Goal: Transaction & Acquisition: Purchase product/service

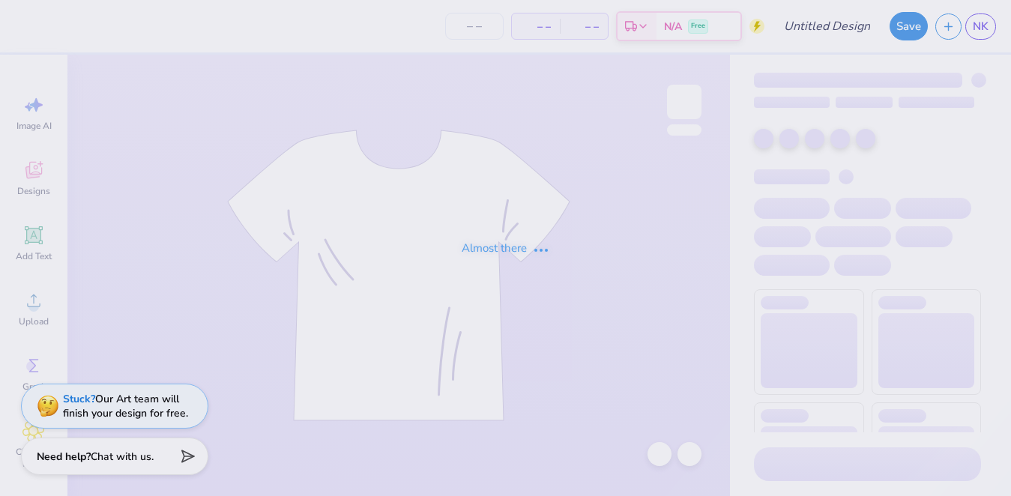
type input "Seniors"
type input "12"
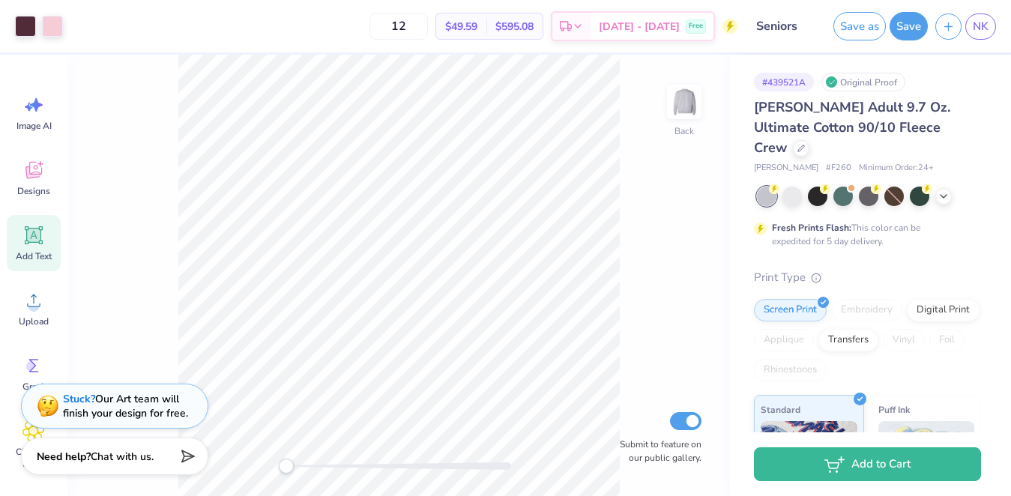
click at [26, 249] on div "Add Text" at bounding box center [34, 243] width 54 height 56
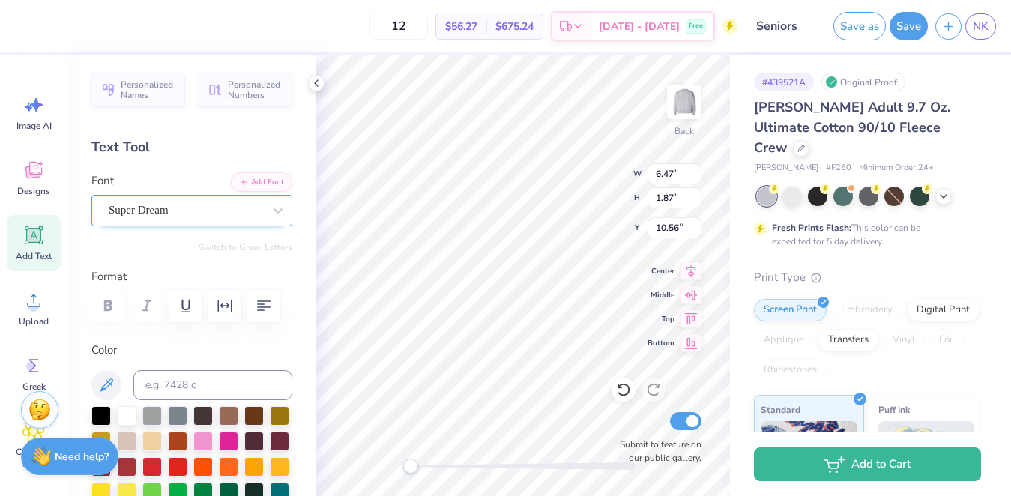
click at [208, 210] on div "Super Dream" at bounding box center [185, 210] width 157 height 23
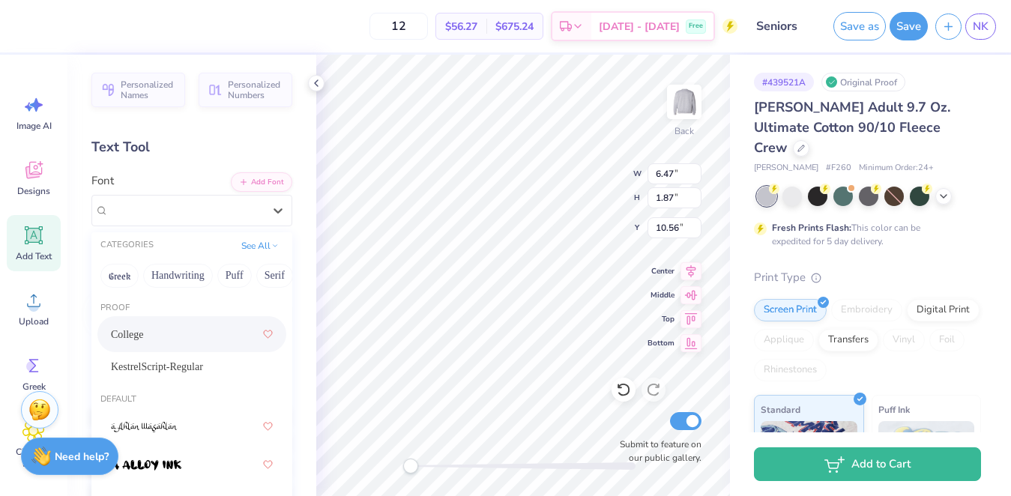
click at [159, 330] on div "College" at bounding box center [192, 334] width 162 height 27
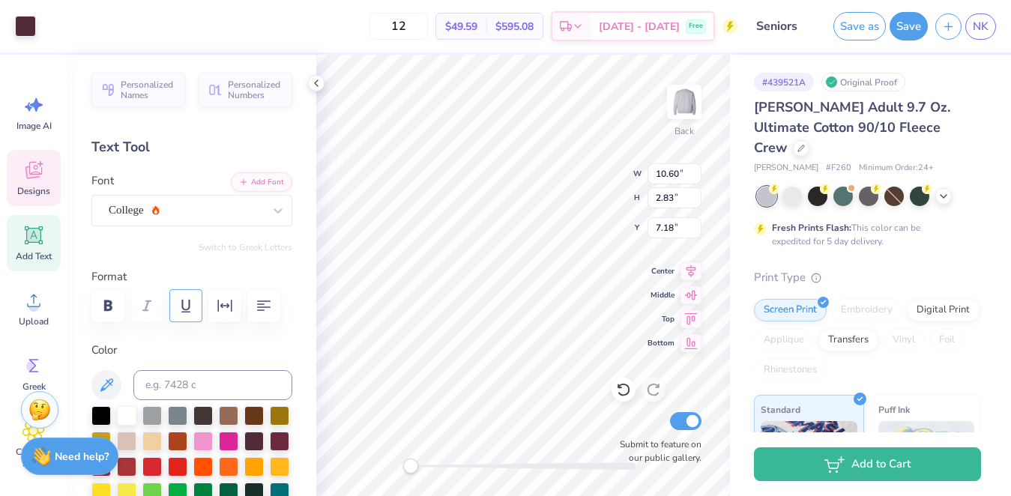
type input "10.60"
type input "2.83"
type input "7.18"
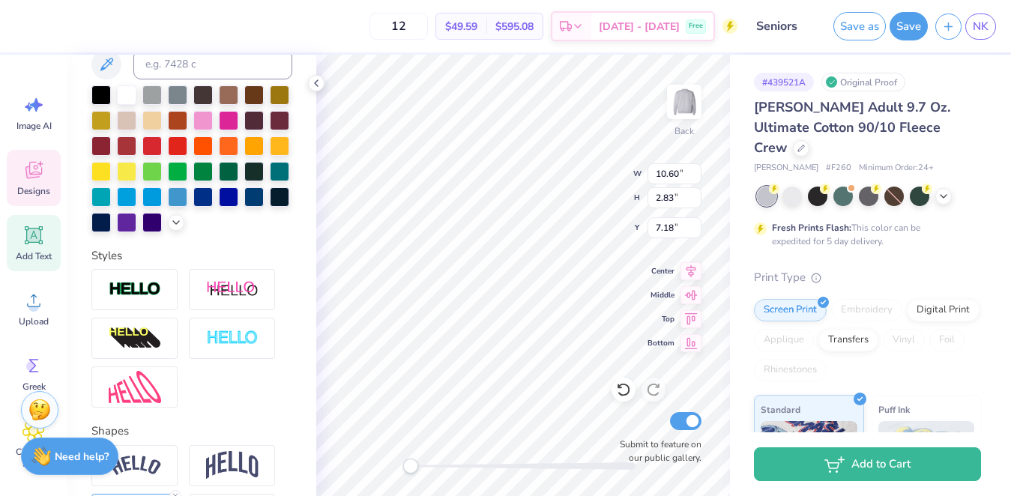
scroll to position [434, 0]
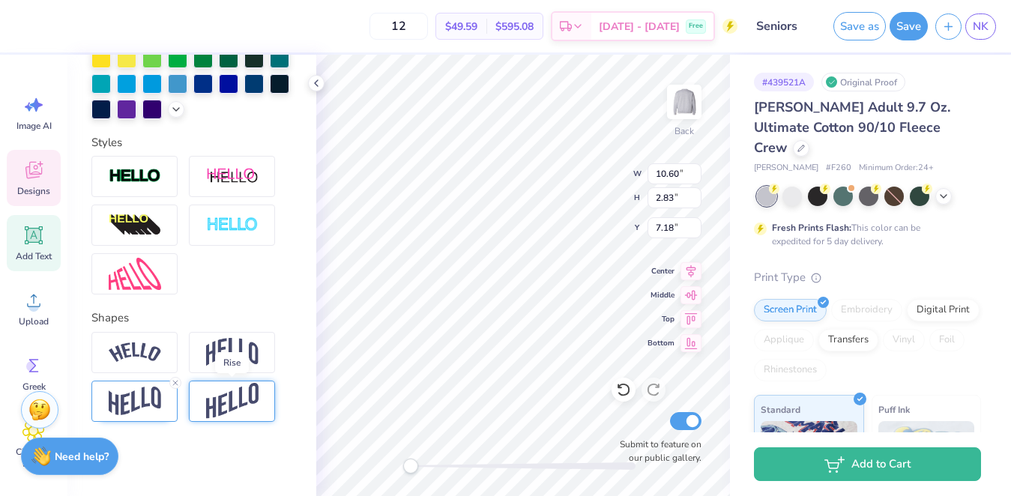
click at [214, 399] on img at bounding box center [232, 401] width 52 height 37
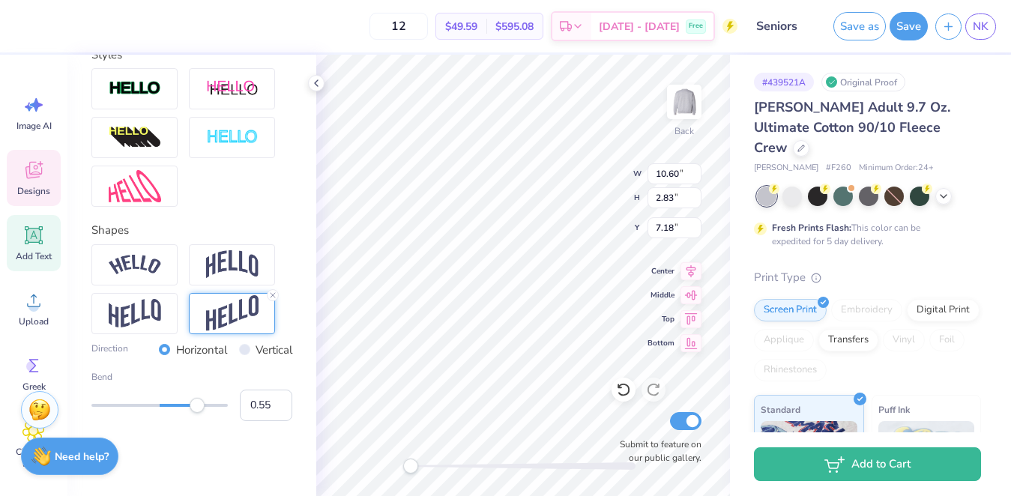
type input "0.56"
drag, startPoint x: 181, startPoint y: 399, endPoint x: 198, endPoint y: 396, distance: 17.5
click at [198, 396] on div "Bend 0.56" at bounding box center [191, 395] width 201 height 51
type input "0.34"
drag, startPoint x: 200, startPoint y: 406, endPoint x: 183, endPoint y: 406, distance: 17.2
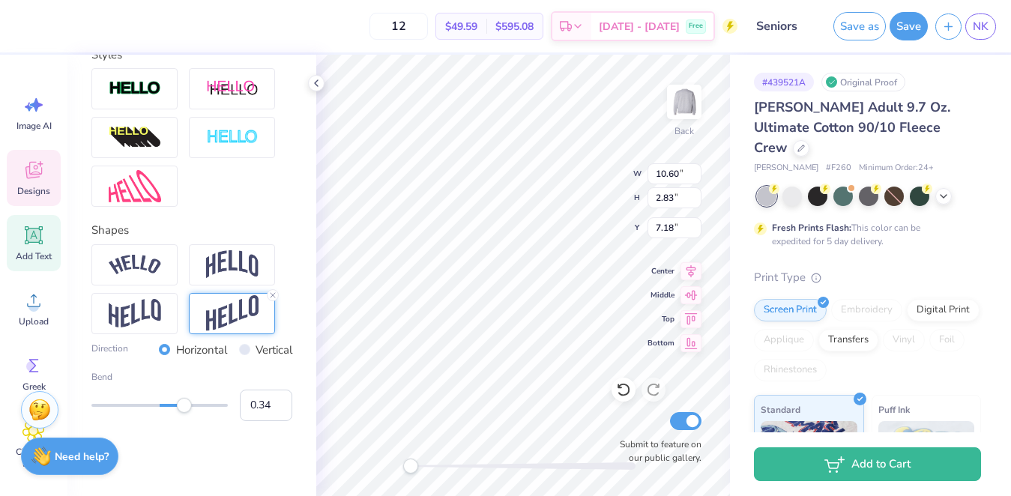
click at [183, 406] on div "Accessibility label" at bounding box center [184, 405] width 15 height 15
type input "0.22"
drag, startPoint x: 183, startPoint y: 406, endPoint x: 175, endPoint y: 406, distance: 8.2
click at [175, 406] on div "Accessibility label" at bounding box center [176, 405] width 15 height 15
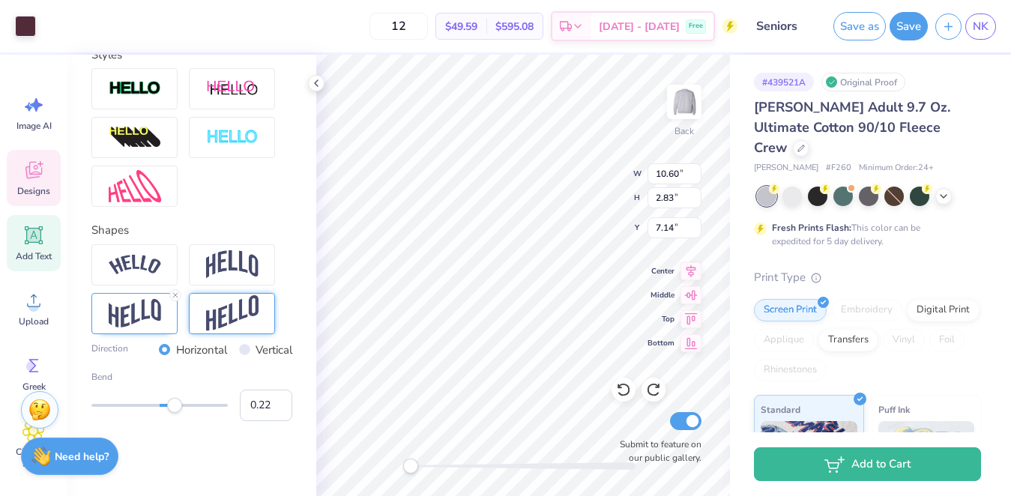
type input "10.60"
type input "2.83"
type input "7.14"
type input "0.25"
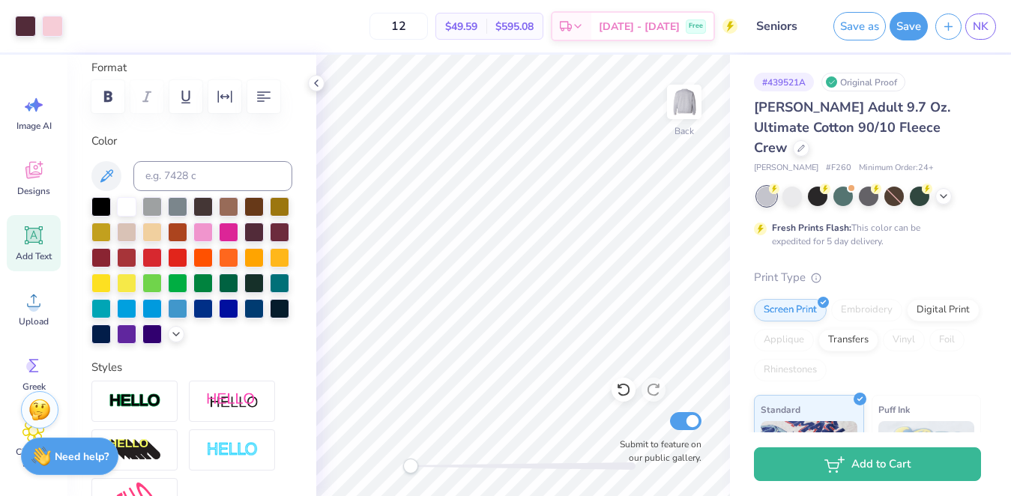
scroll to position [0, 0]
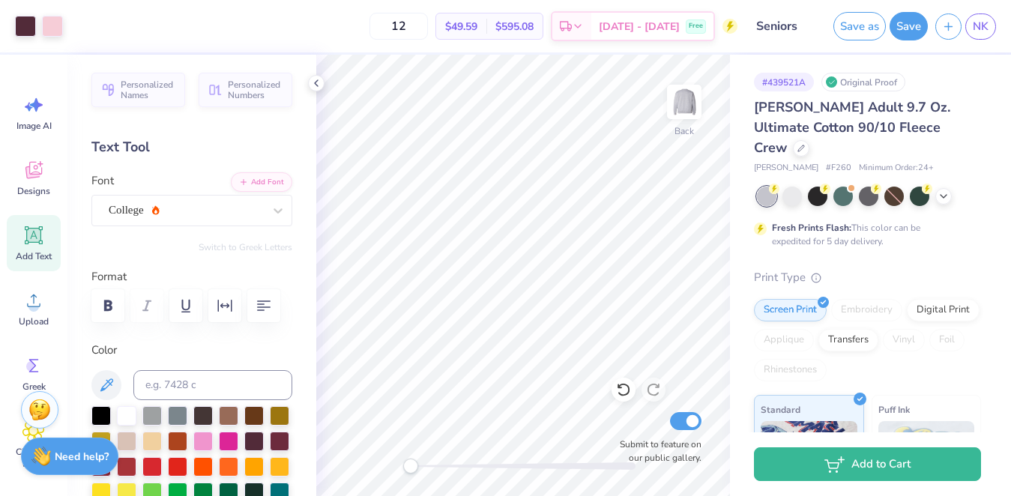
click at [32, 248] on div "Add Text" at bounding box center [34, 243] width 54 height 56
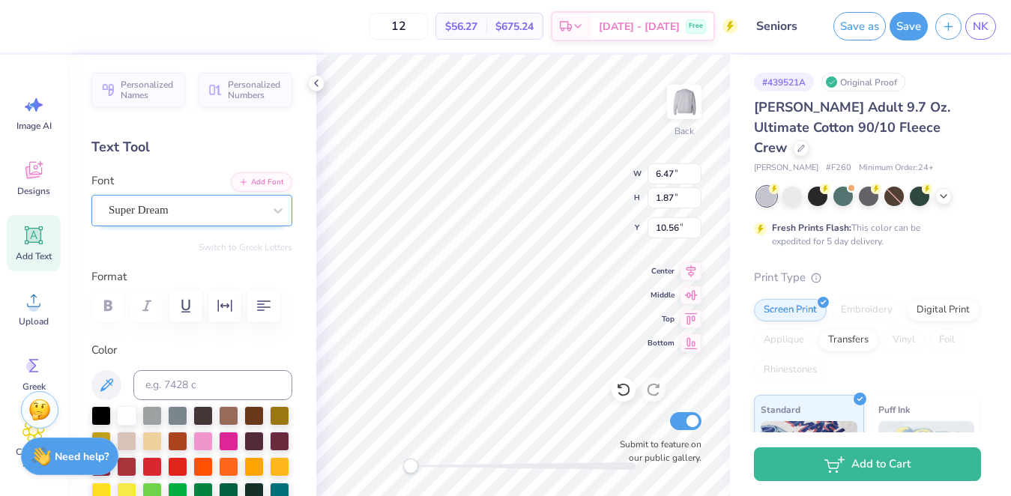
click at [243, 212] on div "Super Dream" at bounding box center [185, 210] width 157 height 23
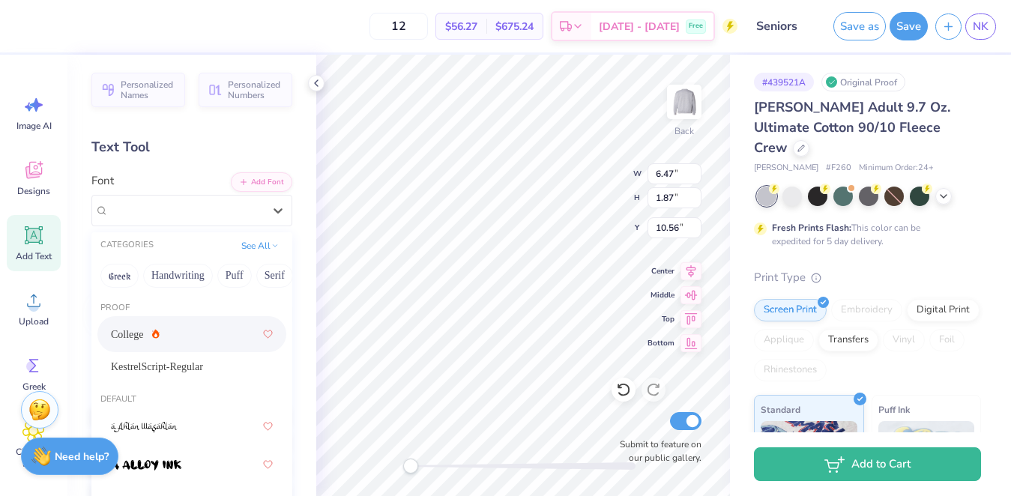
click at [156, 332] on icon at bounding box center [155, 334] width 7 height 10
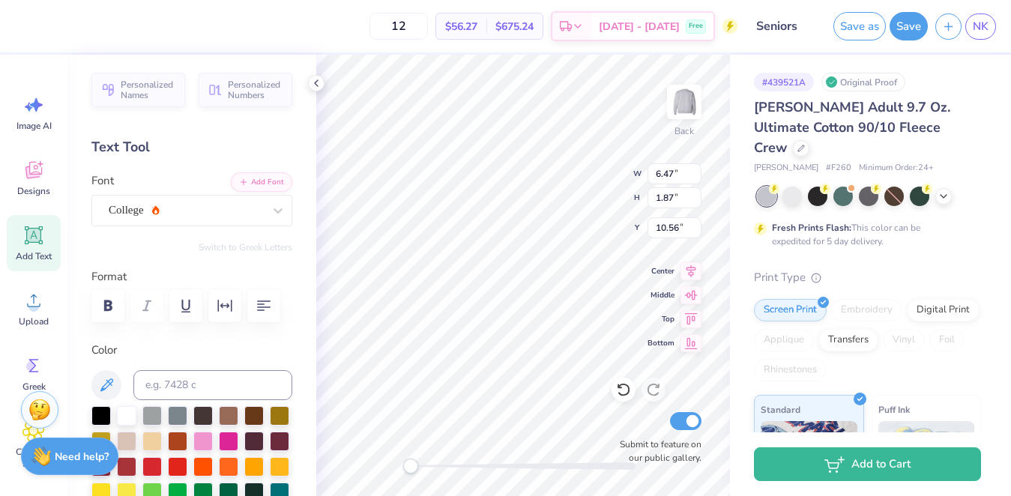
scroll to position [0, 4]
type textarea "UC Berkeley 2026"
click at [668, 268] on div "Back W 6.47 6.47 " H 1.87 1.87 " Y 10.56 10.56 " Center Middle Top Bottom Submi…" at bounding box center [523, 275] width 414 height 441
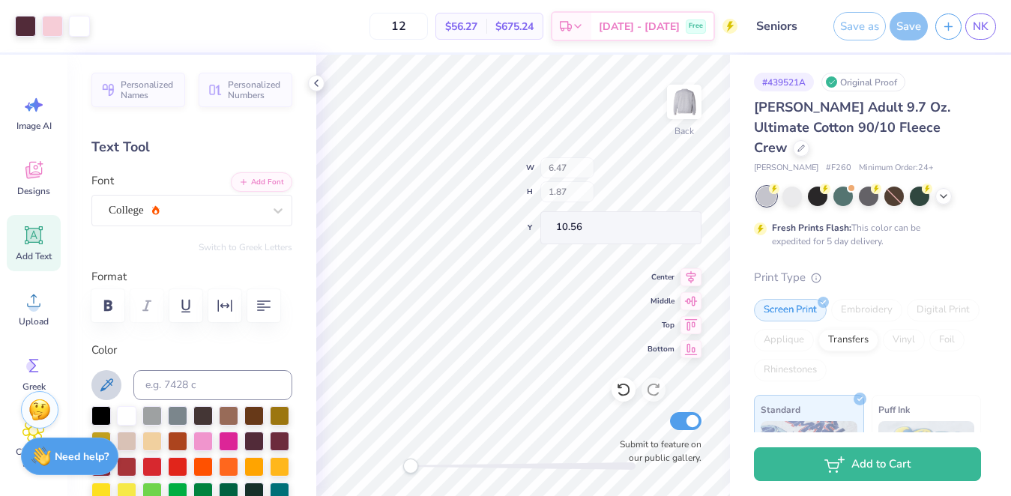
click at [109, 382] on icon at bounding box center [106, 384] width 13 height 13
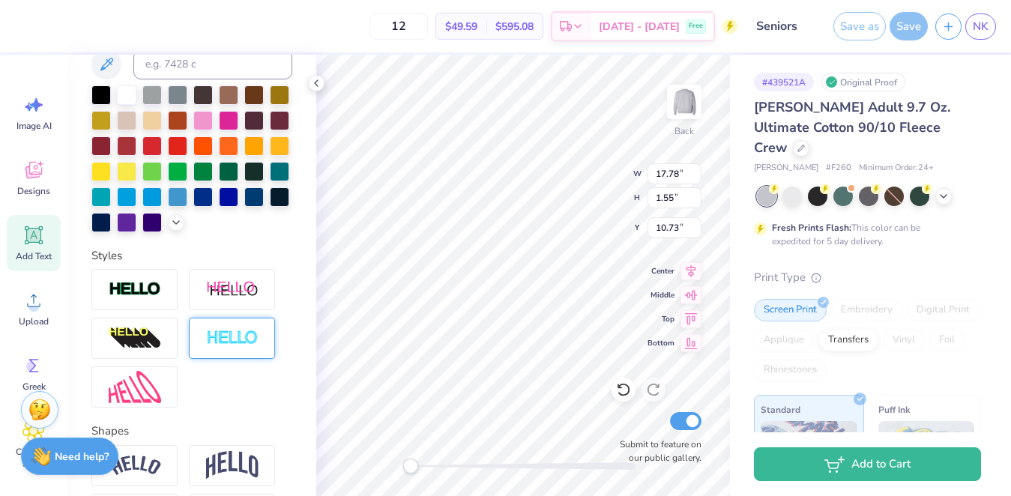
scroll to position [321, 0]
click at [234, 347] on div at bounding box center [232, 337] width 86 height 41
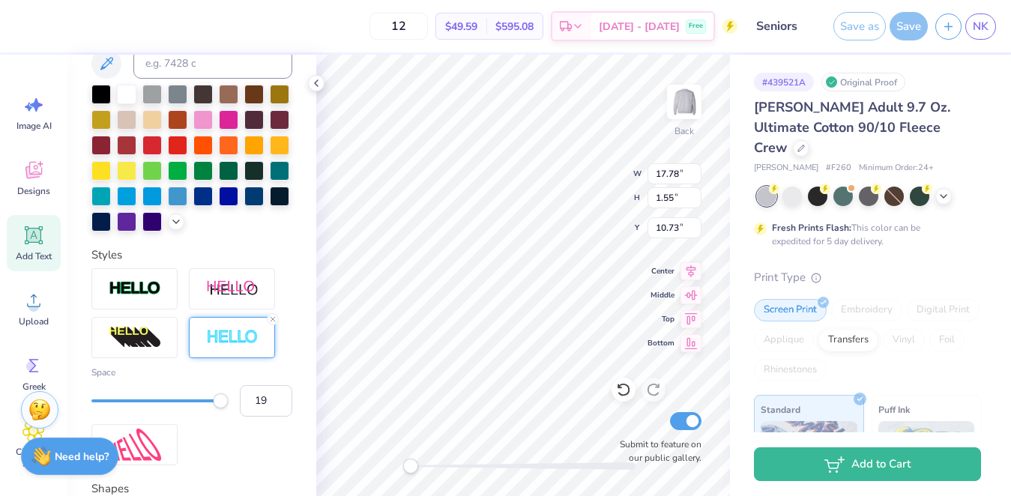
type input "20"
drag, startPoint x: 172, startPoint y: 403, endPoint x: 228, endPoint y: 403, distance: 56.9
click at [228, 403] on div at bounding box center [159, 400] width 136 height 15
click at [271, 320] on line at bounding box center [272, 319] width 4 height 4
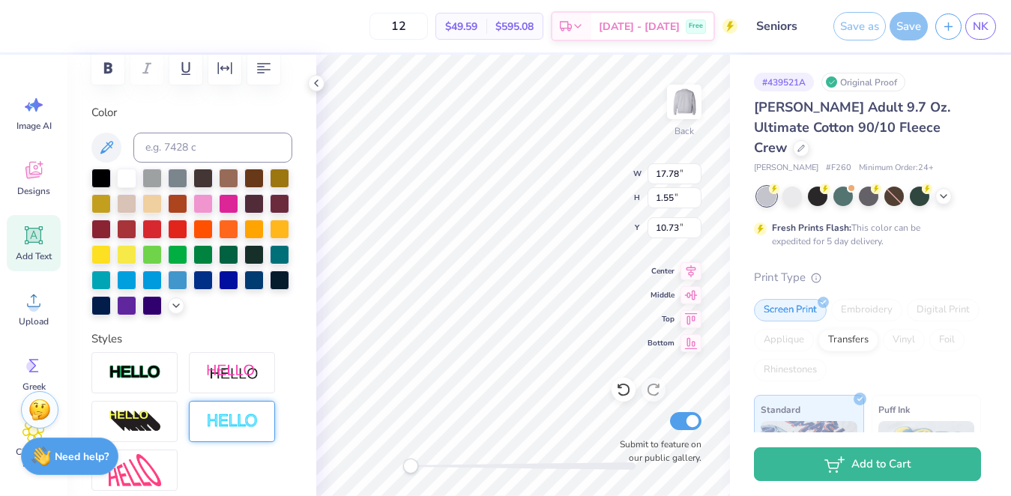
scroll to position [236, 0]
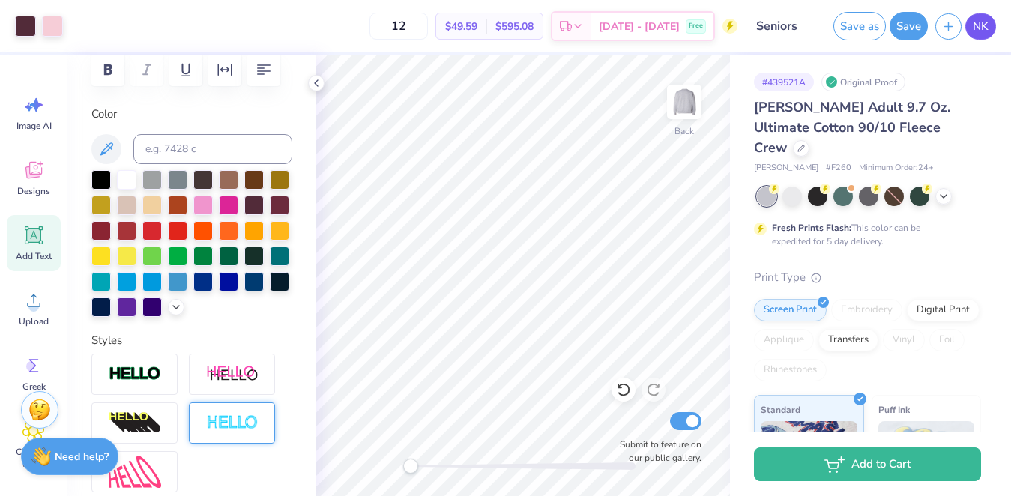
click at [981, 34] on span "NK" at bounding box center [980, 26] width 16 height 17
